Goal: Use online tool/utility: Utilize a website feature to perform a specific function

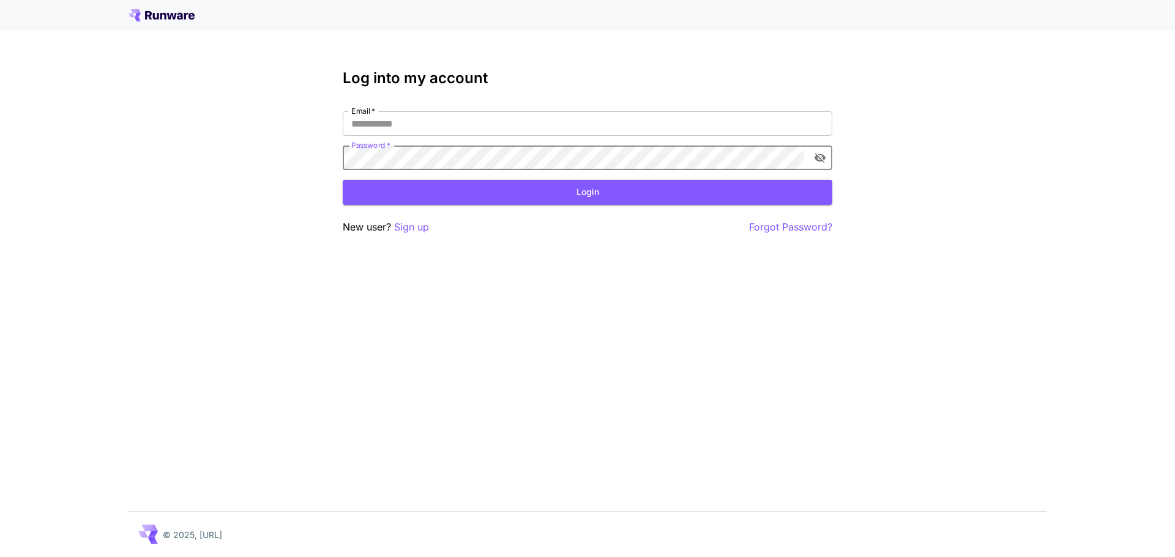
type input "**********"
click at [458, 188] on button "Login" at bounding box center [587, 192] width 489 height 25
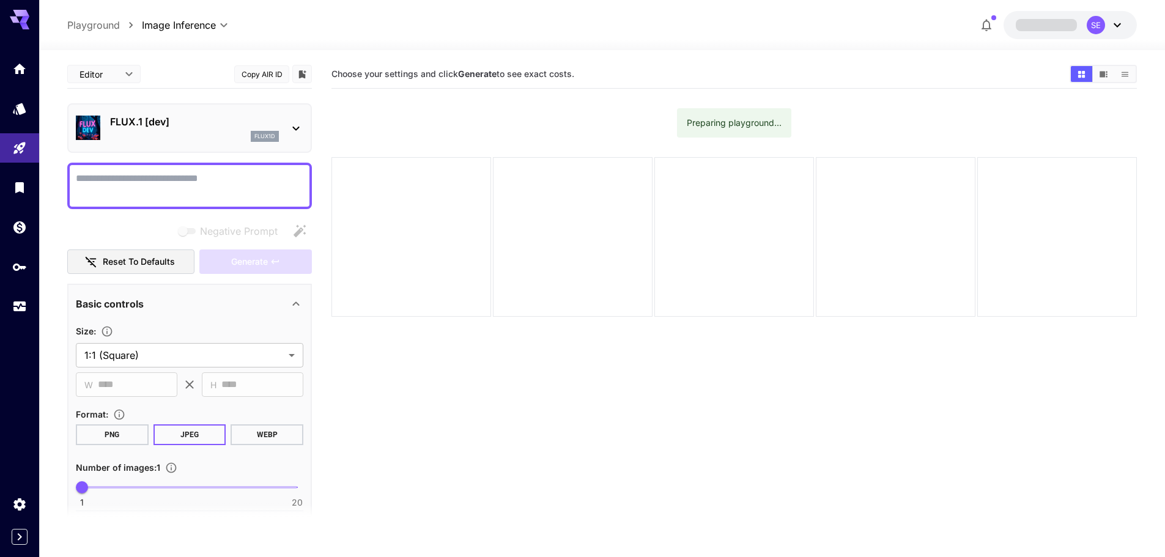
click at [191, 132] on div "flux1d" at bounding box center [194, 136] width 169 height 11
